Goal: Check status: Check status

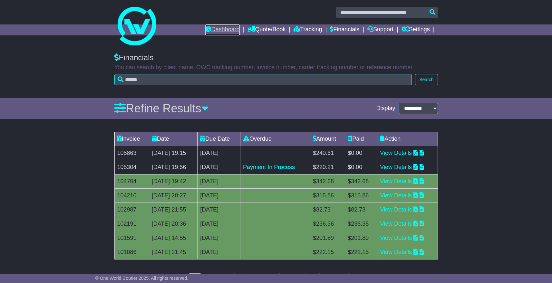
click at [207, 27] on link "Dashboard" at bounding box center [222, 29] width 34 height 11
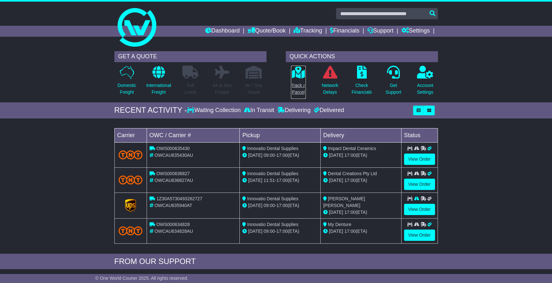
click at [298, 76] on icon at bounding box center [298, 72] width 14 height 13
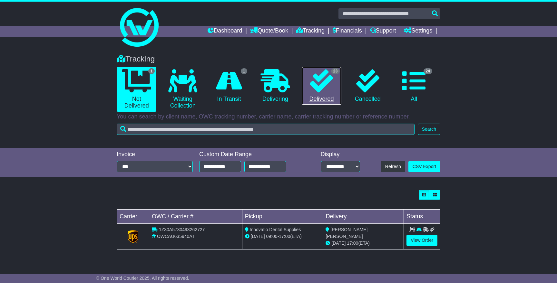
click at [330, 88] on icon at bounding box center [321, 80] width 23 height 23
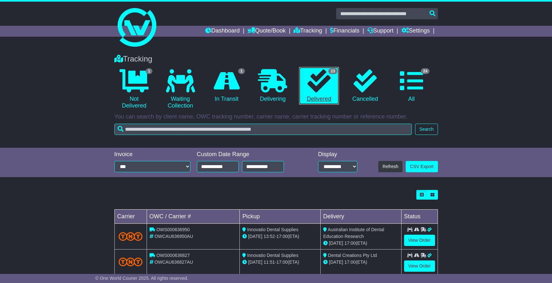
click at [327, 77] on icon at bounding box center [318, 80] width 23 height 23
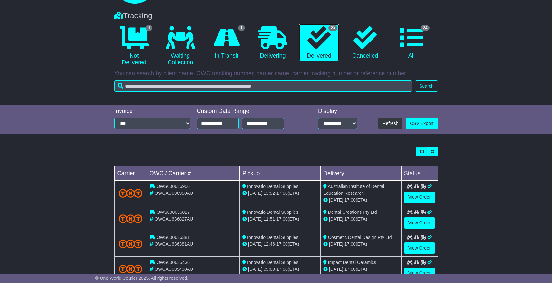
scroll to position [55, 0]
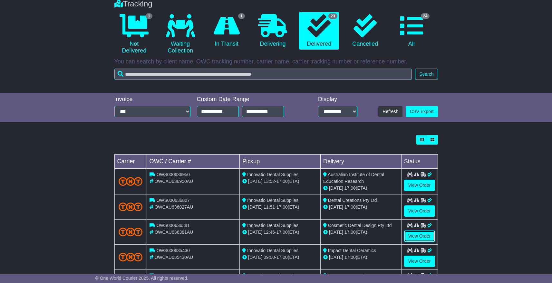
click at [420, 234] on link "View Order" at bounding box center [419, 236] width 31 height 11
